Goal: Navigation & Orientation: Find specific page/section

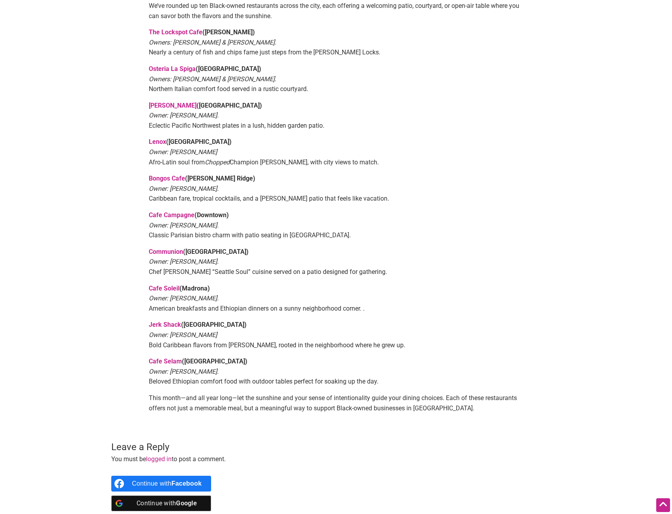
scroll to position [355, 0]
click at [154, 101] on link "[PERSON_NAME]" at bounding box center [173, 104] width 48 height 7
